Goal: Use online tool/utility: Utilize a website feature to perform a specific function

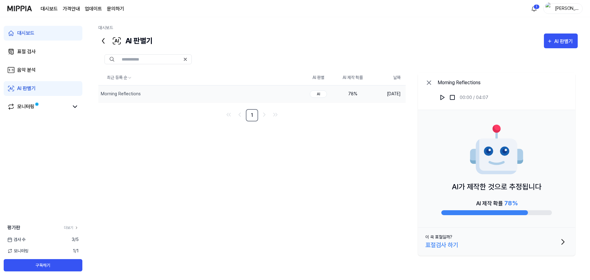
click at [342, 8] on div "Heather" at bounding box center [567, 8] width 24 height 7
click at [342, 58] on button "로그아웃" at bounding box center [543, 56] width 71 height 6
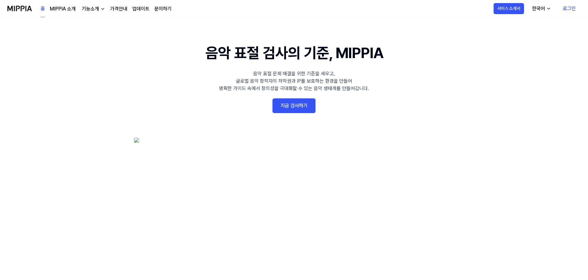
click at [565, 10] on link "로그인" at bounding box center [569, 8] width 23 height 17
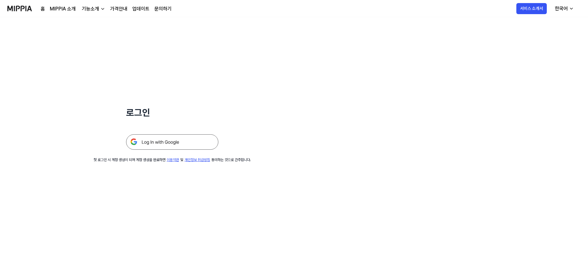
click at [170, 140] on img at bounding box center [172, 141] width 92 height 15
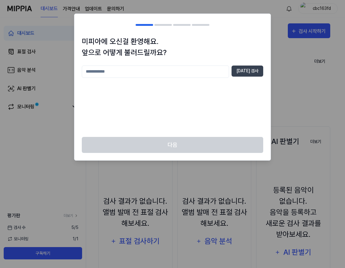
click at [152, 76] on input "text" at bounding box center [155, 71] width 147 height 12
type input "***"
click at [247, 71] on button "중복 검사" at bounding box center [247, 70] width 32 height 11
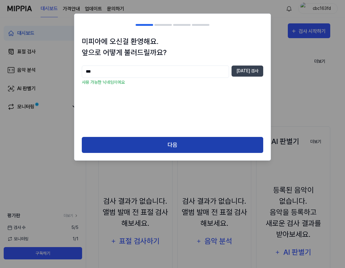
click at [149, 144] on button "다음" at bounding box center [172, 145] width 181 height 16
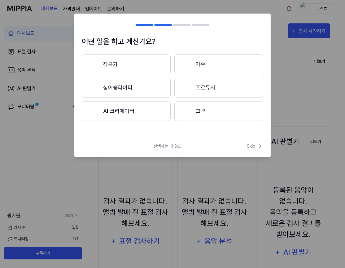
click at [133, 67] on button "작곡가" at bounding box center [126, 64] width 89 height 20
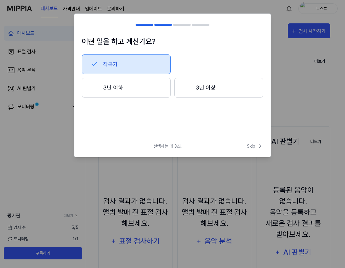
click at [137, 85] on button "3년 이하" at bounding box center [126, 88] width 89 height 20
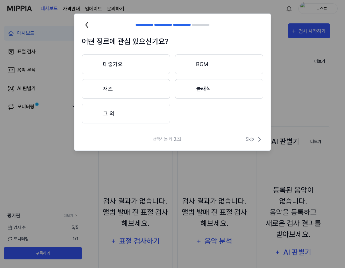
click at [143, 88] on button "재즈" at bounding box center [126, 89] width 88 height 20
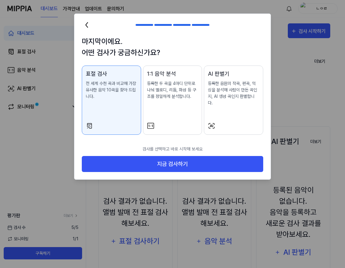
click at [220, 101] on div "AI 판별기 등록한 음원의 작곡, 편곡, 믹싱을 분석해 사람이 만든 곡인지, AI 생성 곡인지 판별합니다." at bounding box center [233, 93] width 51 height 49
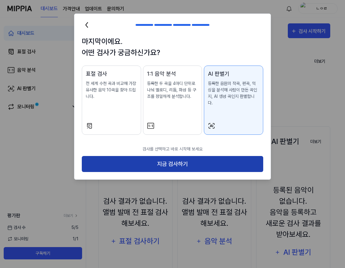
click at [197, 160] on button "지금 검사하기" at bounding box center [172, 164] width 181 height 16
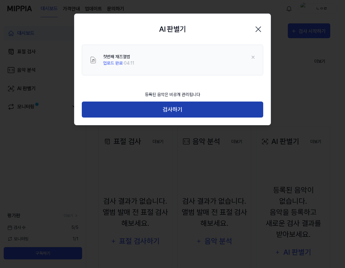
click at [213, 115] on button "검사하기" at bounding box center [172, 109] width 181 height 16
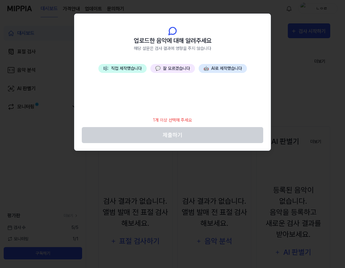
click at [117, 69] on button "🎼 직접 제작했습니다" at bounding box center [122, 68] width 48 height 9
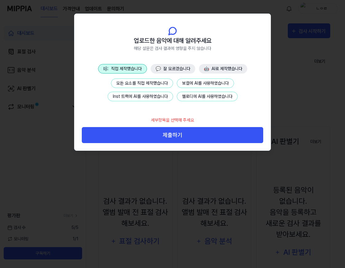
click at [150, 98] on button "Inst 트랙에 AI를 사용하였습니다" at bounding box center [140, 97] width 65 height 10
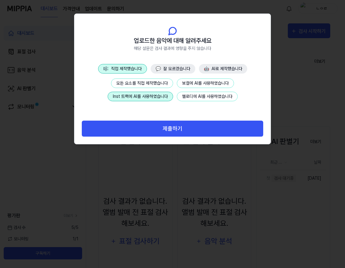
click at [140, 86] on button "모든 요소를 직접 제작했습니다" at bounding box center [142, 83] width 62 height 10
click at [149, 99] on button "Inst 트랙에 AI를 사용하였습니다" at bounding box center [140, 97] width 65 height 10
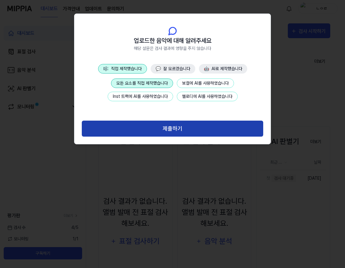
click at [150, 128] on button "제출하기" at bounding box center [172, 129] width 181 height 16
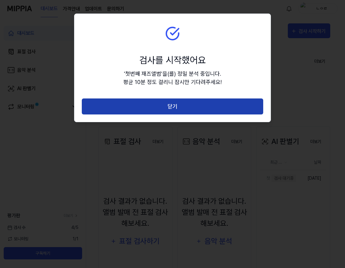
click at [153, 109] on button "닫기" at bounding box center [172, 106] width 181 height 16
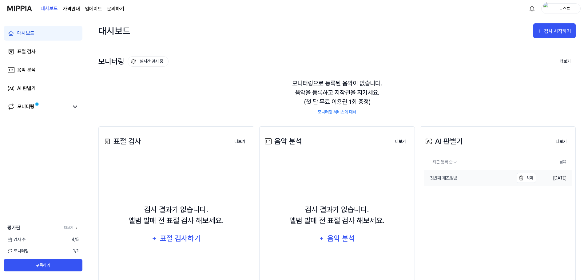
click at [345, 178] on div "첫번째 재즈앨범" at bounding box center [440, 178] width 33 height 6
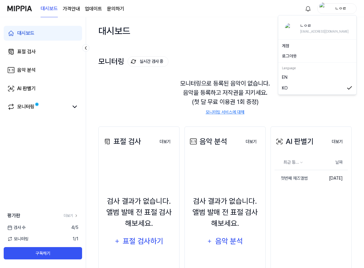
click at [336, 10] on div "ㄴㅇㄹ" at bounding box center [341, 8] width 24 height 7
click at [298, 57] on button "로그아웃" at bounding box center [317, 56] width 71 height 6
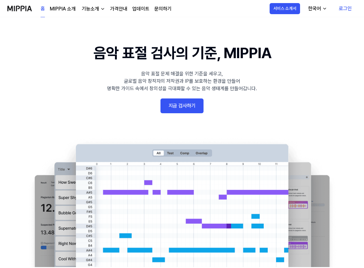
click at [346, 9] on link "로그인" at bounding box center [345, 8] width 23 height 17
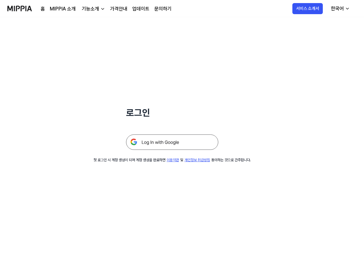
click at [170, 144] on img at bounding box center [172, 141] width 92 height 15
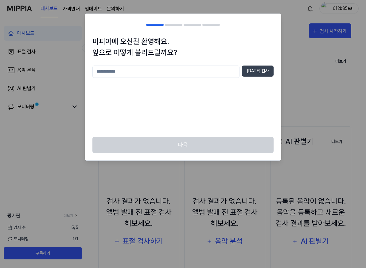
click at [176, 69] on input "text" at bounding box center [166, 71] width 147 height 12
type input "****"
drag, startPoint x: 264, startPoint y: 69, endPoint x: 220, endPoint y: 93, distance: 49.9
click at [264, 69] on button "[DATE] 검사" at bounding box center [258, 70] width 32 height 11
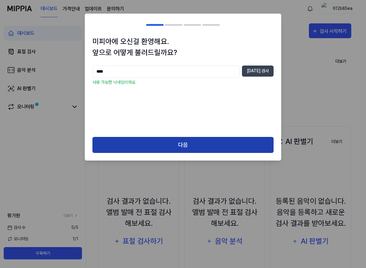
click at [171, 140] on button "다음" at bounding box center [183, 145] width 181 height 16
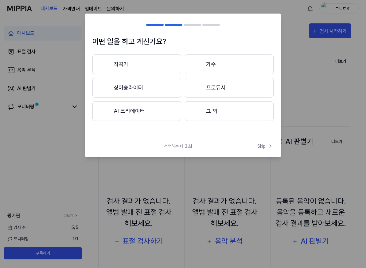
click at [140, 70] on button "작곡가" at bounding box center [137, 64] width 89 height 20
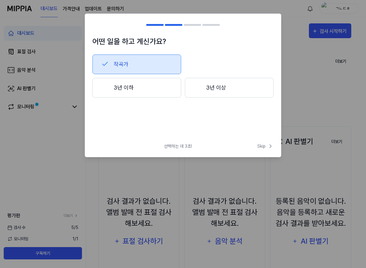
click at [137, 90] on button "3년 이하" at bounding box center [137, 88] width 89 height 20
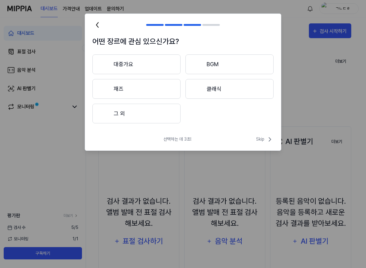
click at [150, 89] on button "재즈" at bounding box center [137, 89] width 88 height 20
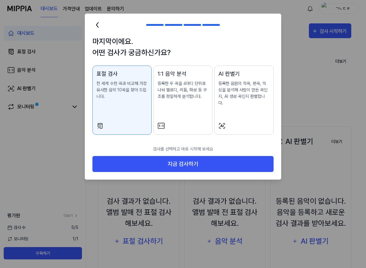
click at [229, 95] on p "등록한 음원의 작곡, 편곡, 믹싱을 분석해 사람이 만든 곡인지, AI 생성 곡인지 판별합니다." at bounding box center [244, 93] width 51 height 26
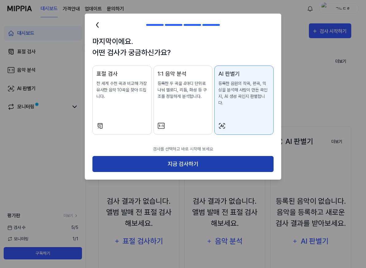
click at [201, 158] on button "지금 검사하기" at bounding box center [183, 164] width 181 height 16
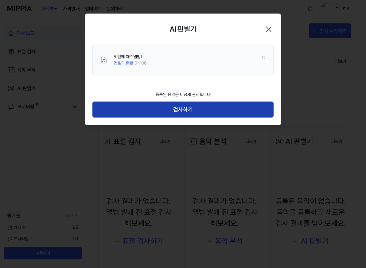
click at [179, 109] on button "검사하기" at bounding box center [183, 109] width 181 height 16
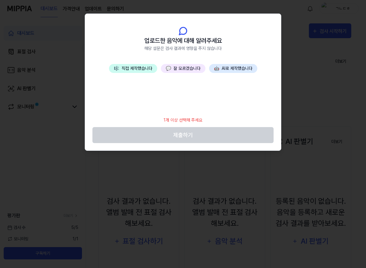
click at [138, 69] on button "🎼 직접 제작했습니다" at bounding box center [133, 68] width 48 height 9
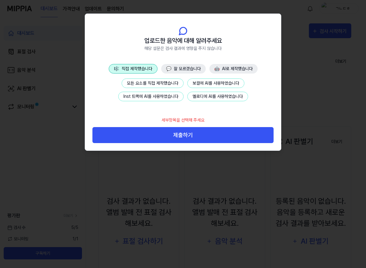
click at [139, 95] on button "Inst 트랙에 AI를 사용하였습니다" at bounding box center [150, 97] width 65 height 10
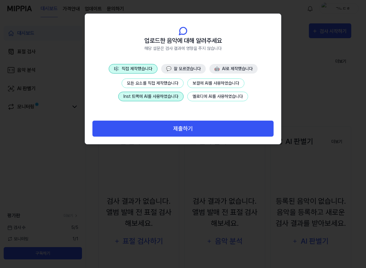
click at [146, 84] on button "모든 요소를 직접 제작했습니다" at bounding box center [153, 83] width 62 height 10
click at [148, 97] on button "Inst 트랙에 AI를 사용하였습니다" at bounding box center [150, 97] width 65 height 10
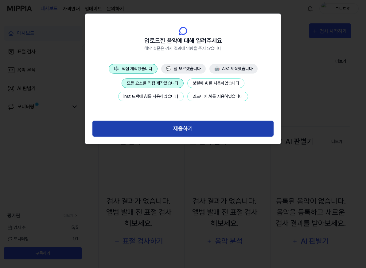
click at [172, 131] on button "제출하기" at bounding box center [183, 129] width 181 height 16
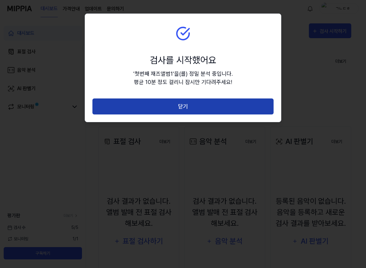
click at [172, 104] on button "닫기" at bounding box center [183, 106] width 181 height 16
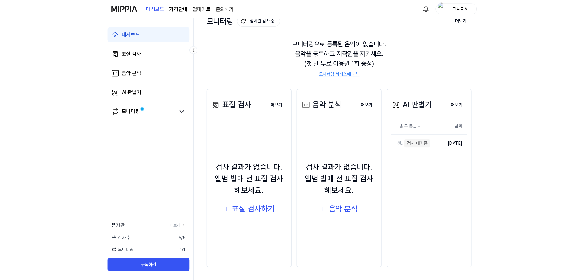
scroll to position [35, 0]
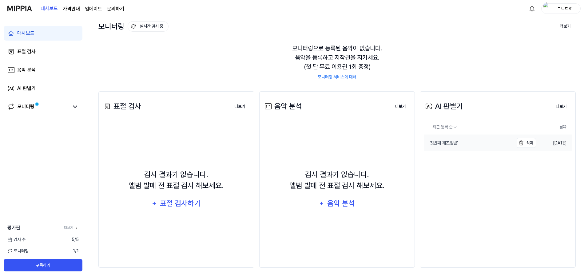
click at [366, 144] on div "첫번째 재즈앨범1" at bounding box center [441, 143] width 35 height 6
